Goal: Entertainment & Leisure: Consume media (video, audio)

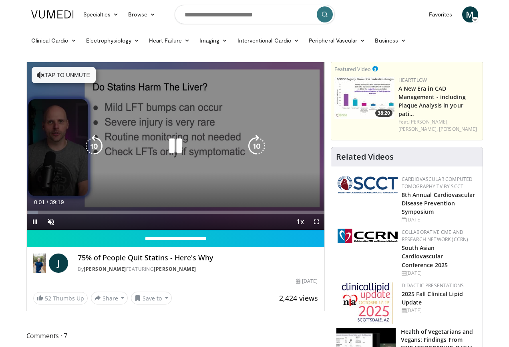
click at [40, 76] on icon "Video Player" at bounding box center [41, 75] width 8 height 8
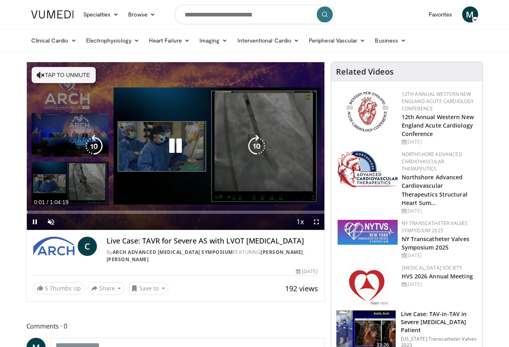
click at [40, 77] on icon "Video Player" at bounding box center [41, 75] width 8 height 8
